Goal: Transaction & Acquisition: Purchase product/service

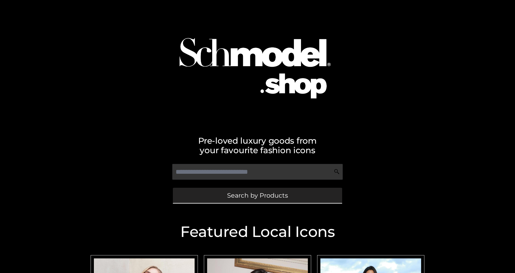
click at [215, 194] on link "Search by Products" at bounding box center [257, 195] width 169 height 15
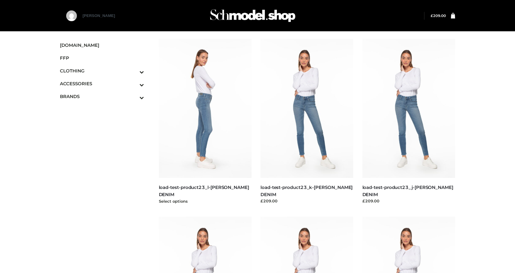
click at [214, 141] on img at bounding box center [205, 108] width 93 height 139
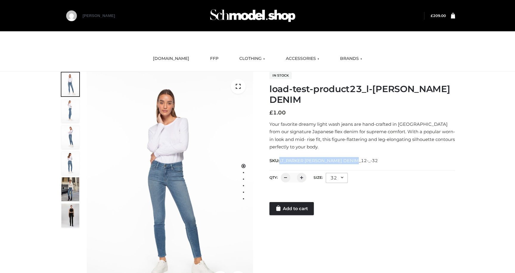
drag, startPoint x: 280, startPoint y: 161, endPoint x: 361, endPoint y: 159, distance: 80.5
click at [361, 159] on div "SKU: LT_PARKER SMITH DENIM_12-_-32" at bounding box center [363, 160] width 186 height 7
copy span "LT_PARKER SMITH DENIM_12-_-32"
click at [303, 195] on div at bounding box center [363, 196] width 186 height 12
click at [335, 179] on div "32" at bounding box center [337, 178] width 22 height 10
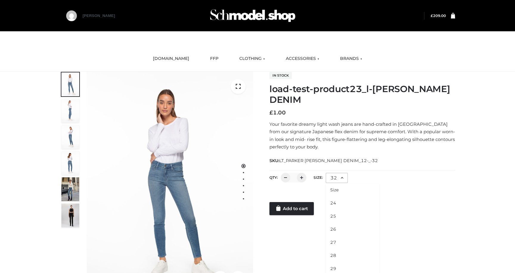
click at [349, 143] on p "Your favorite dreamy light wash jeans are hand-crafted in Los Angeles from our …" at bounding box center [363, 135] width 186 height 30
click at [292, 213] on link "Add to cart" at bounding box center [292, 208] width 44 height 13
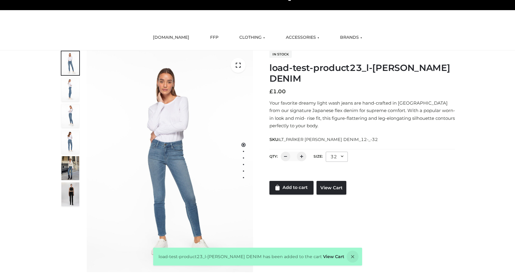
scroll to position [49, 0]
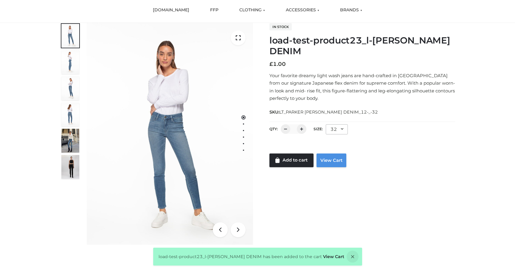
click at [330, 161] on link "View Cart" at bounding box center [332, 161] width 30 height 14
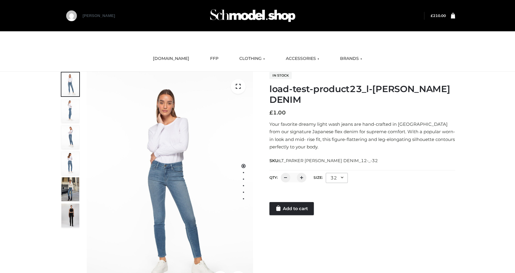
click at [436, 16] on bdi "£ 210.00" at bounding box center [438, 15] width 15 height 4
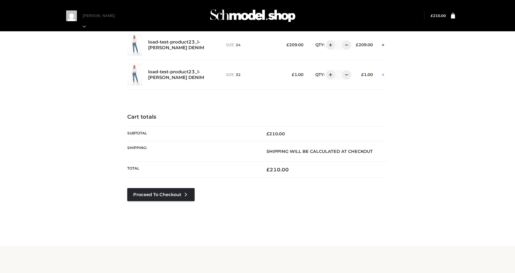
click at [383, 78] on link at bounding box center [383, 74] width 9 height 8
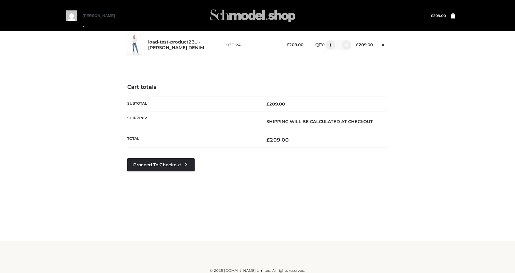
click at [225, 17] on img at bounding box center [252, 16] width 89 height 24
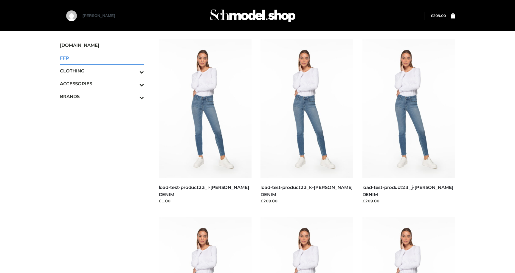
click at [70, 60] on span "FFP" at bounding box center [102, 58] width 84 height 7
click at [64, 56] on span "FFP" at bounding box center [102, 58] width 84 height 7
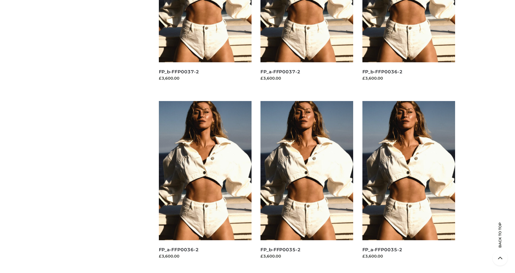
scroll to position [597, 0]
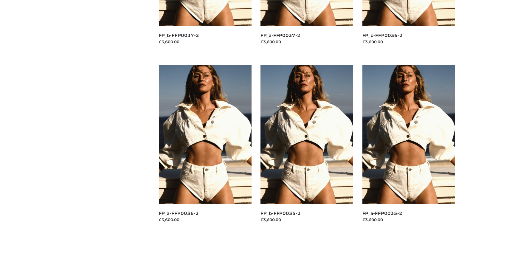
scroll to position [597, 0]
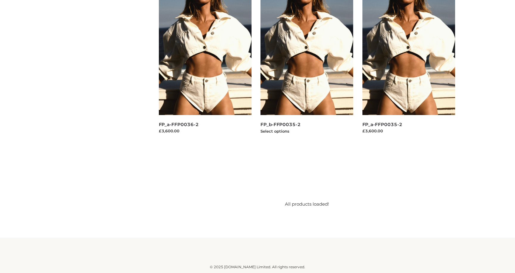
click at [293, 75] on img at bounding box center [307, 45] width 93 height 139
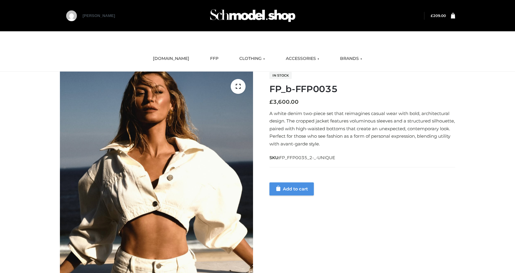
click at [287, 188] on link "Add to cart" at bounding box center [292, 188] width 44 height 13
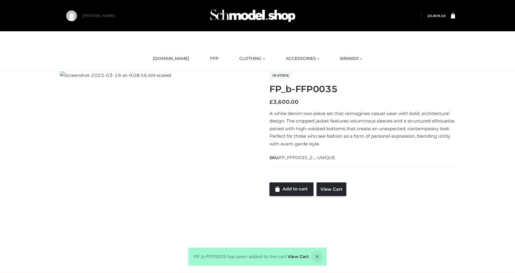
click at [332, 196] on div "Customer matched zone "Countries we ship to" In stock FP_b-FFP0035 £ 3,600.00 A…" at bounding box center [257, 134] width 404 height 125
click at [306, 251] on div "FP_b-FFP0035 has been added to the cart View Cart" at bounding box center [257, 257] width 138 height 18
click at [300, 256] on link "View Cart" at bounding box center [298, 256] width 21 height 5
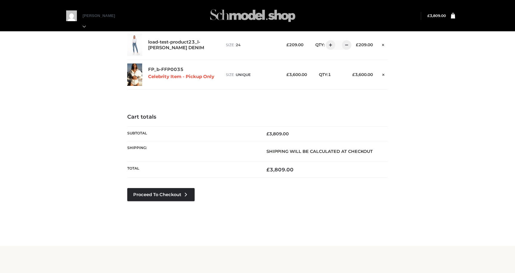
click at [228, 16] on img at bounding box center [252, 16] width 89 height 24
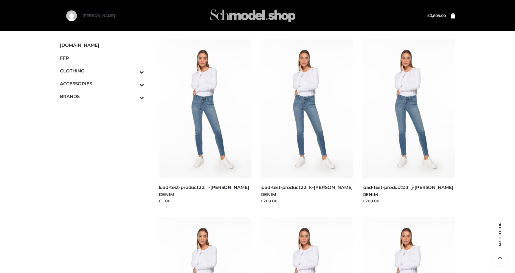
click at [242, 15] on img at bounding box center [252, 16] width 89 height 24
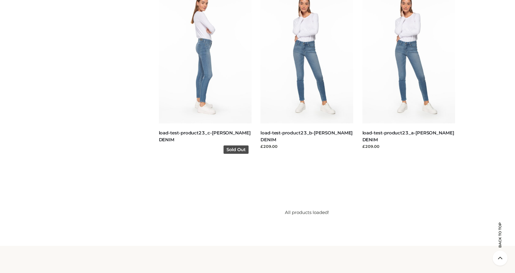
scroll to position [597, 0]
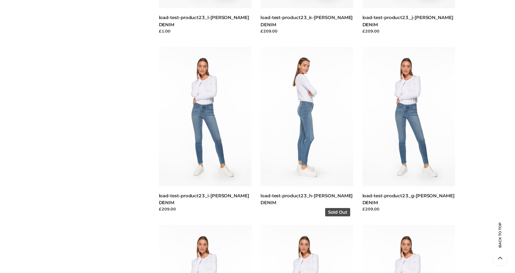
scroll to position [147, 0]
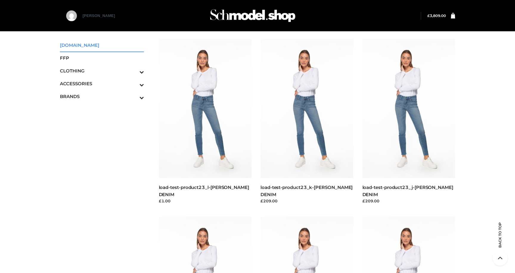
click at [80, 43] on span "[DOMAIN_NAME]" at bounding box center [102, 45] width 84 height 7
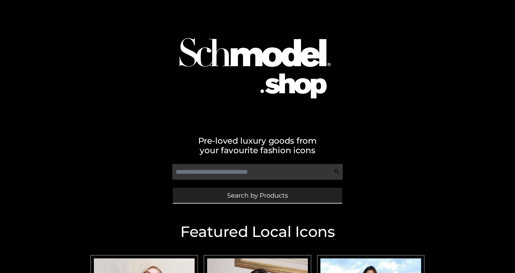
click at [233, 195] on span "Search by Products" at bounding box center [257, 195] width 61 height 6
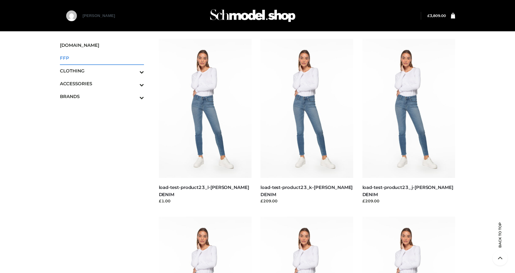
click at [85, 58] on span "FFP" at bounding box center [102, 58] width 84 height 7
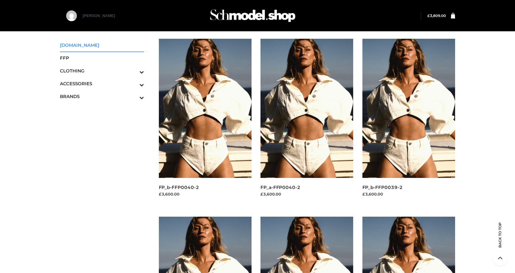
click at [82, 45] on span "[DOMAIN_NAME]" at bounding box center [102, 45] width 84 height 7
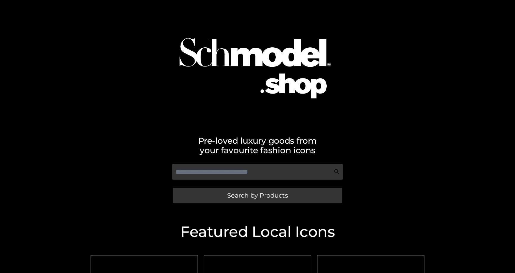
scroll to position [176, 0]
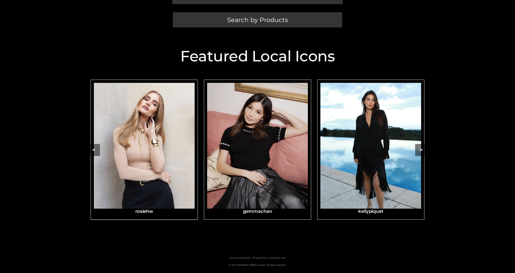
click at [146, 159] on img "Carousel Navigation" at bounding box center [144, 146] width 101 height 126
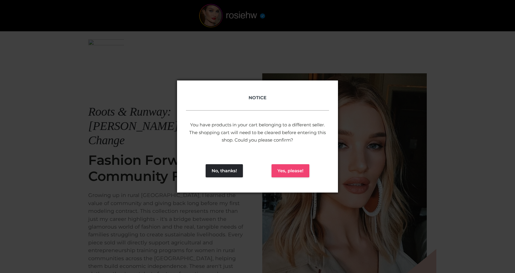
click at [290, 167] on button "Yes, please!" at bounding box center [291, 170] width 38 height 13
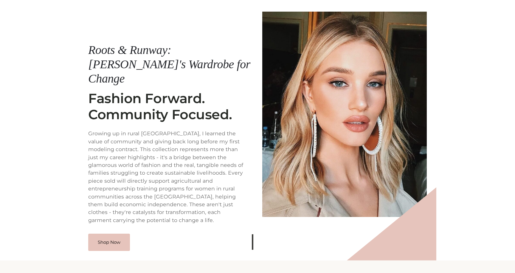
scroll to position [70, 0]
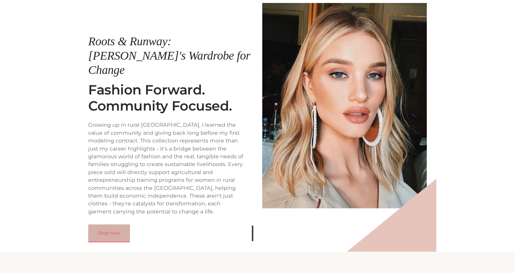
click at [100, 227] on link "Shop Now" at bounding box center [109, 232] width 42 height 17
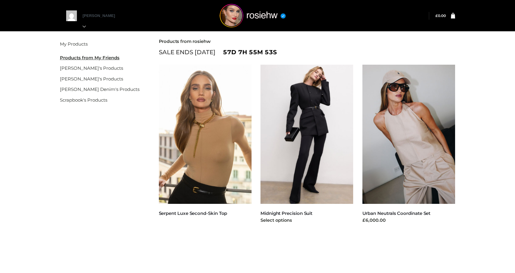
click at [283, 134] on img at bounding box center [307, 134] width 93 height 139
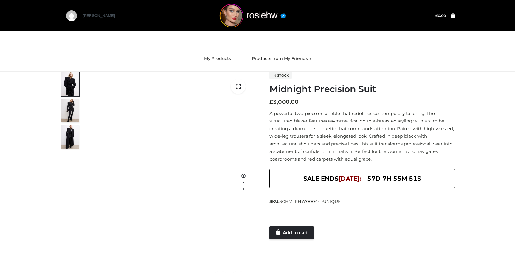
click at [289, 222] on div at bounding box center [363, 220] width 186 height 12
click at [289, 230] on link "Add to cart" at bounding box center [292, 232] width 44 height 13
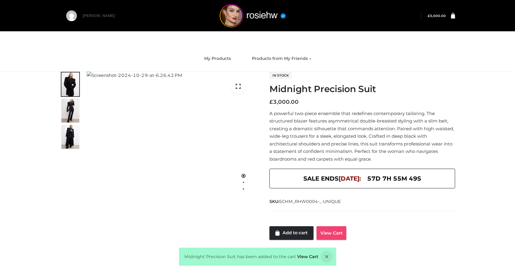
click at [331, 233] on link "View Cart" at bounding box center [332, 233] width 30 height 14
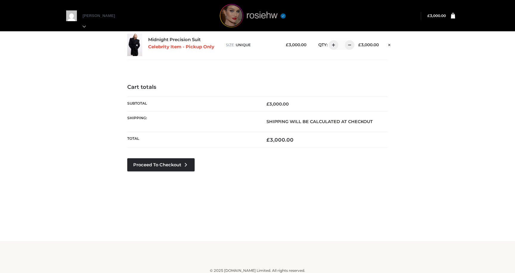
click at [233, 17] on img at bounding box center [252, 16] width 89 height 24
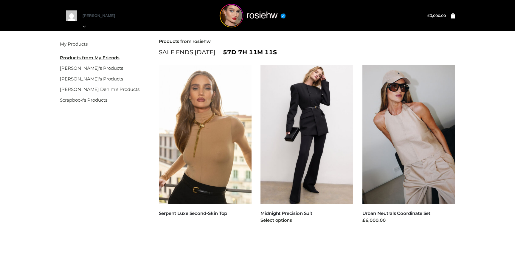
click at [297, 151] on img at bounding box center [307, 134] width 93 height 139
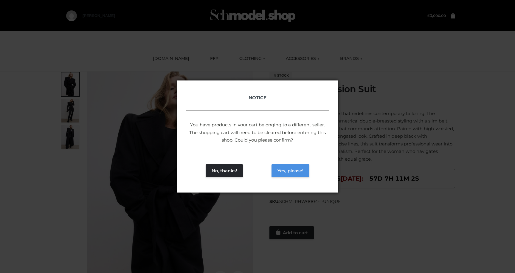
click at [280, 172] on button "Yes, please!" at bounding box center [291, 170] width 38 height 13
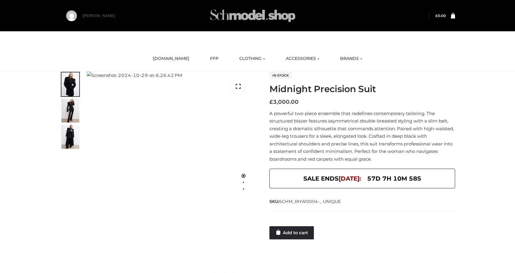
click at [236, 19] on img at bounding box center [252, 16] width 89 height 24
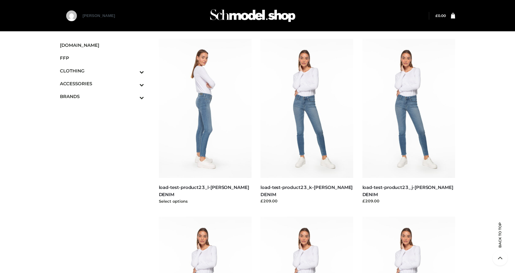
click at [219, 113] on img at bounding box center [205, 108] width 93 height 139
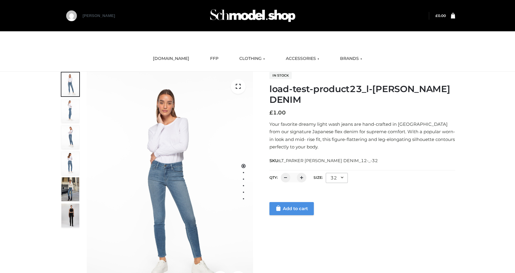
click at [288, 208] on link "Add to cart" at bounding box center [292, 208] width 44 height 13
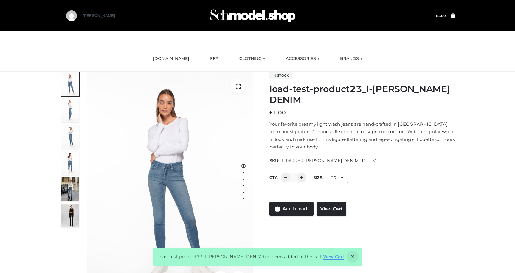
click at [329, 257] on link "View Cart" at bounding box center [333, 256] width 21 height 5
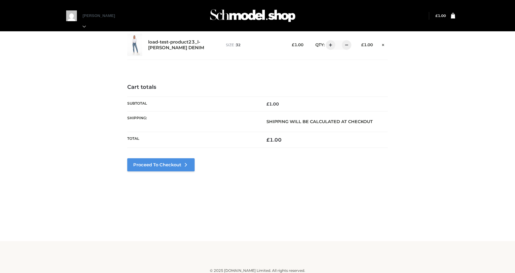
click at [176, 159] on link "Proceed to Checkout" at bounding box center [160, 164] width 67 height 13
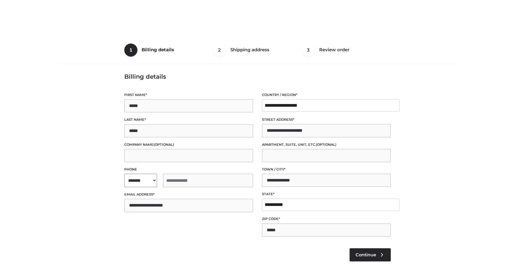
select select "**"
type input "**********"
select select "**"
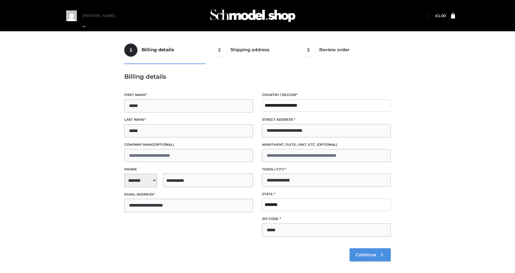
click at [362, 257] on span "Continue" at bounding box center [366, 254] width 21 height 5
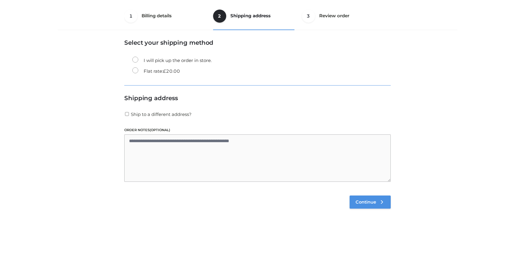
scroll to position [36, 0]
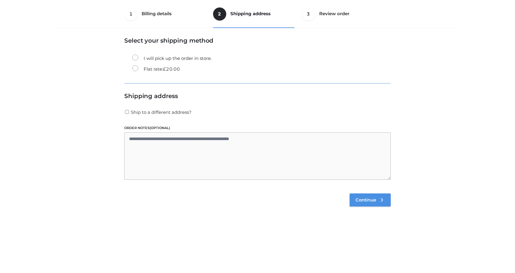
click at [368, 205] on link "Continue" at bounding box center [370, 199] width 41 height 13
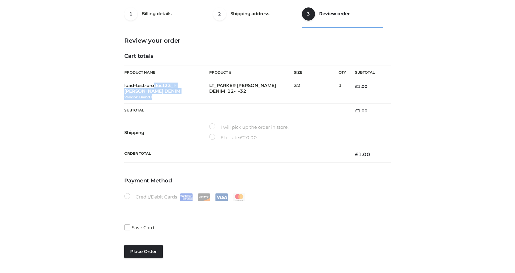
drag, startPoint x: 158, startPoint y: 97, endPoint x: 142, endPoint y: 83, distance: 21.1
click at [141, 82] on td "load-test-product23_l-PARKER SMITH DENIM BOTTOMS , BOWERY , CLOTHING , PARKERSM…" at bounding box center [166, 91] width 85 height 24
click at [147, 95] on td "load-test-product23_l-PARKER SMITH DENIM BOTTOMS , BOWERY , CLOTHING , PARKERSM…" at bounding box center [166, 91] width 85 height 24
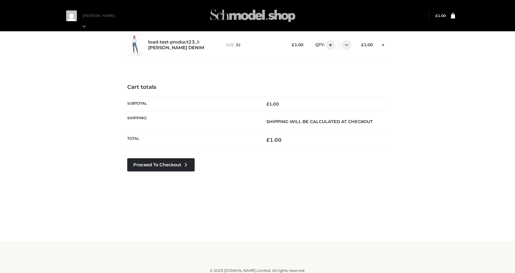
click at [226, 18] on img at bounding box center [252, 16] width 89 height 24
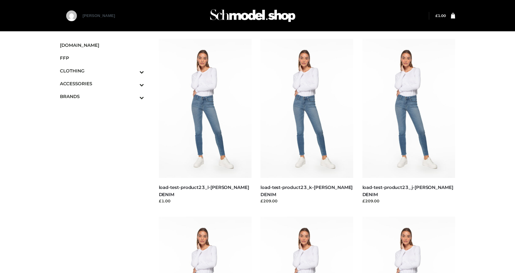
click at [446, 16] on bdi "£ 1.00" at bounding box center [441, 15] width 10 height 4
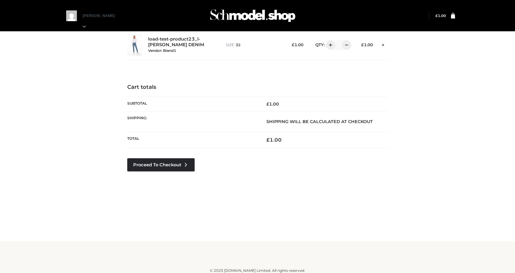
click at [169, 41] on div "load-test-product23_l-PARKER SMITH DENIM Vendor: Brand1 BOTTOMS , BOWERY , CLOT…" at bounding box center [184, 44] width 72 height 17
click at [168, 46] on div "load-test-product23_l-PARKER SMITH DENIM Vendor: Brand1 BOTTOMS , BOWERY , CLOT…" at bounding box center [184, 44] width 72 height 17
click at [314, 85] on h4 "Cart totals" at bounding box center [257, 87] width 261 height 7
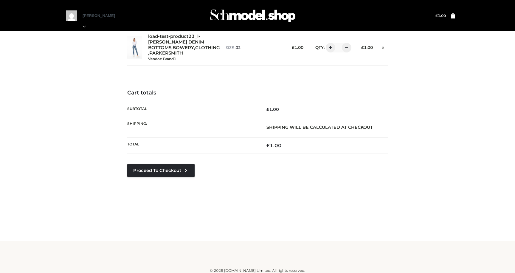
click at [173, 59] on small "Vendor: Brand1" at bounding box center [162, 59] width 28 height 4
